Goal: Find specific page/section: Find specific page/section

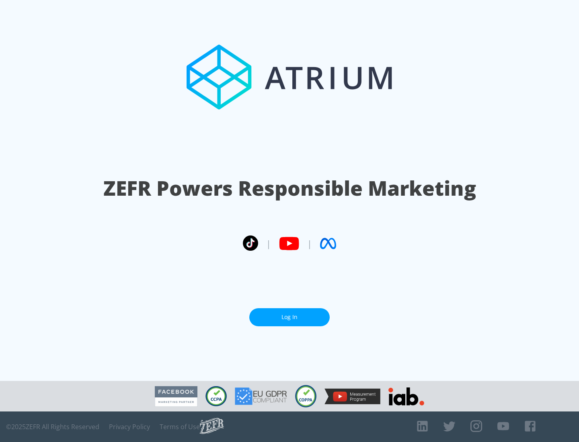
click at [289, 314] on link "Log In" at bounding box center [289, 317] width 80 height 18
